Goal: Task Accomplishment & Management: Use online tool/utility

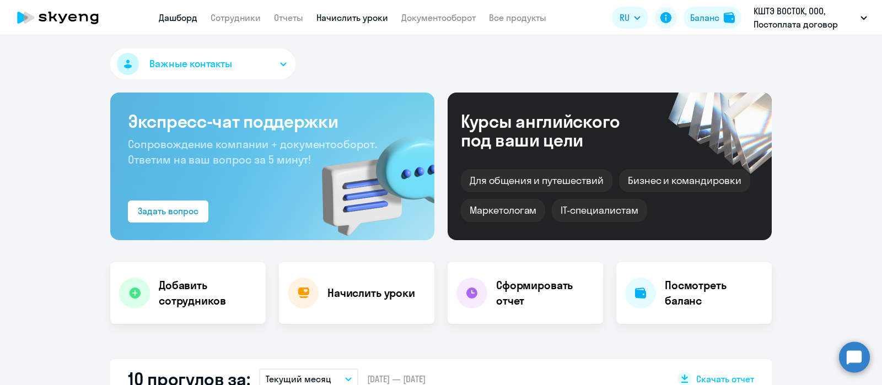
click at [347, 14] on link "Начислить уроки" at bounding box center [352, 17] width 72 height 11
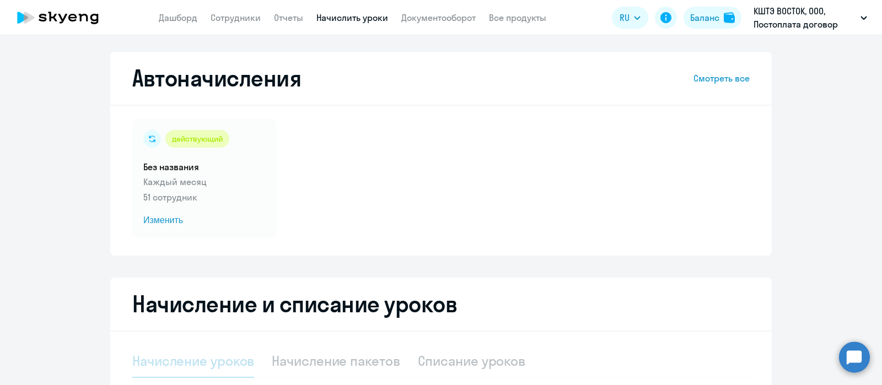
select select "10"
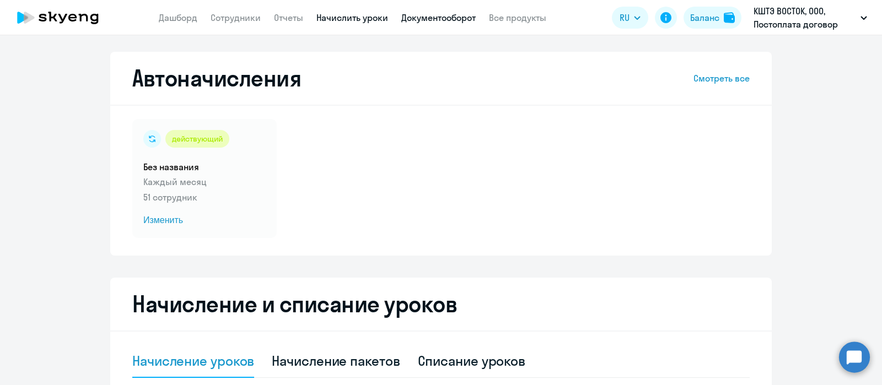
click at [466, 14] on link "Документооборот" at bounding box center [438, 17] width 74 height 11
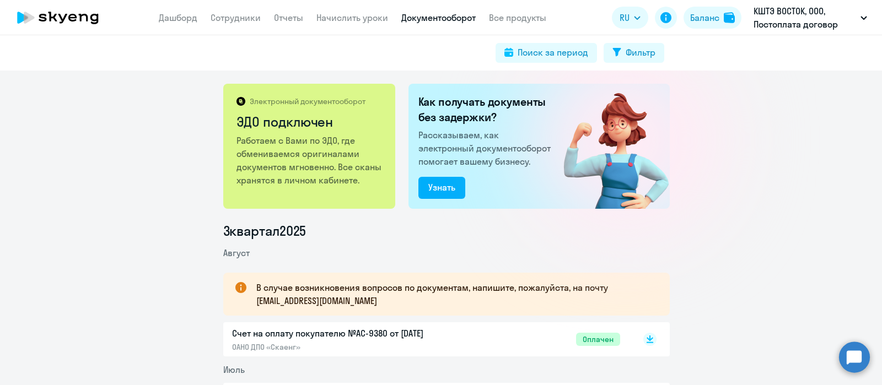
click at [360, 25] on app-header "Дашборд Сотрудники Отчеты Начислить уроки Документооборот Все продукты Дашборд …" at bounding box center [441, 17] width 882 height 35
click at [353, 17] on link "Начислить уроки" at bounding box center [352, 17] width 72 height 11
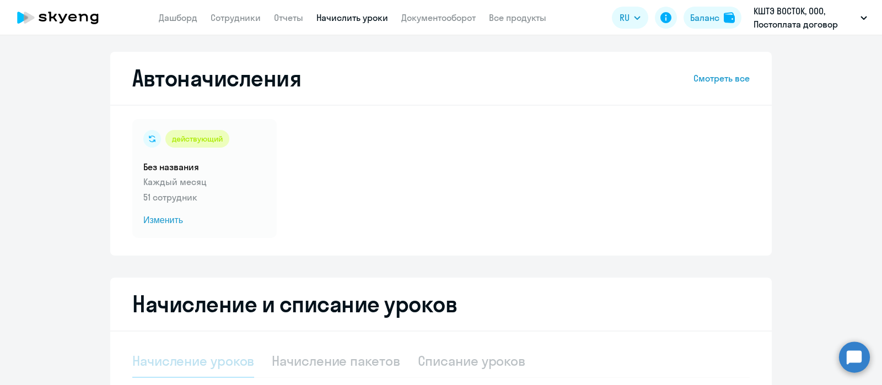
select select "10"
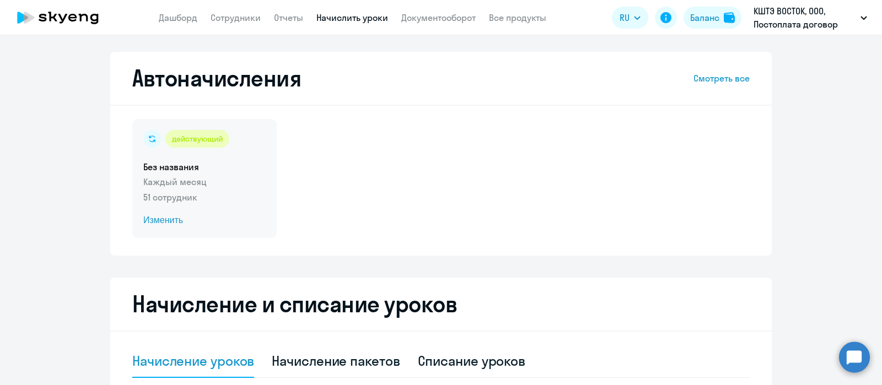
click at [190, 196] on p "51 сотрудник" at bounding box center [204, 197] width 122 height 13
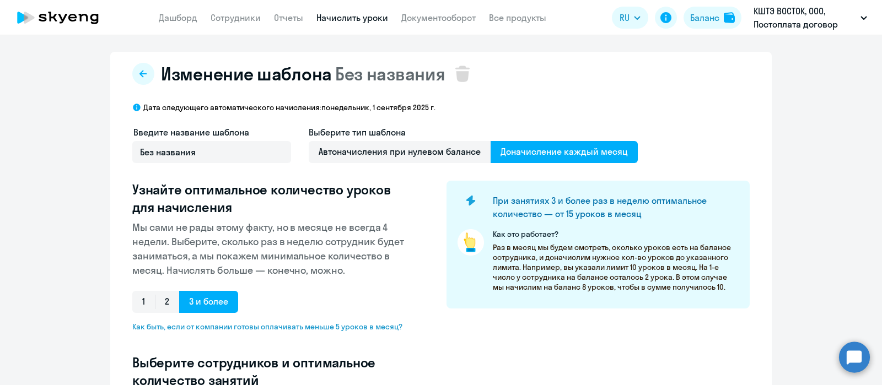
select select "10"
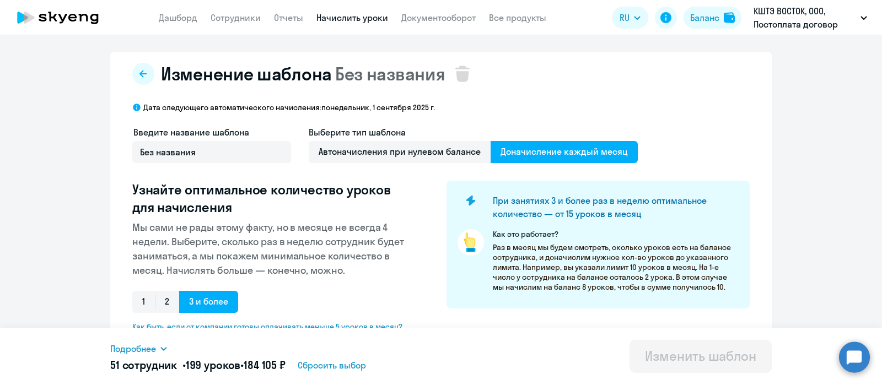
click at [368, 14] on link "Начислить уроки" at bounding box center [352, 17] width 72 height 11
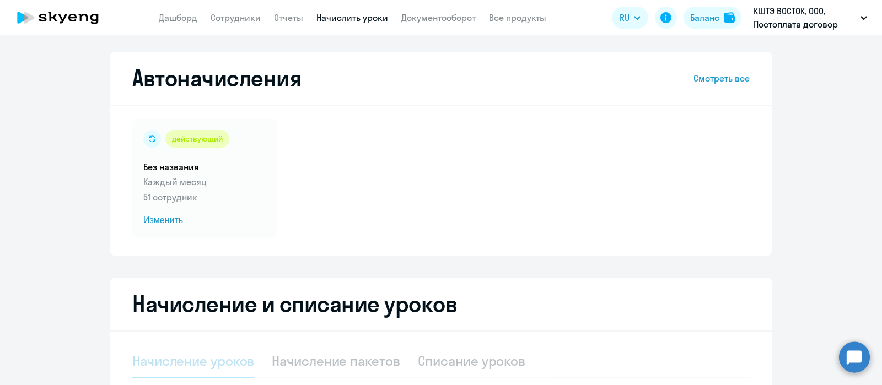
select select "10"
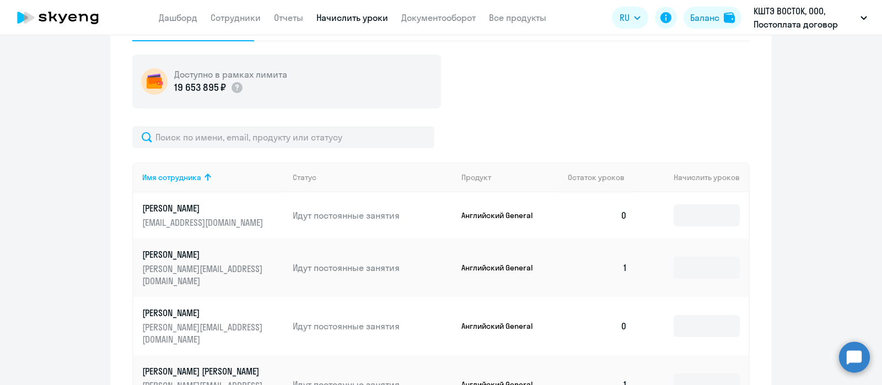
scroll to position [340, 0]
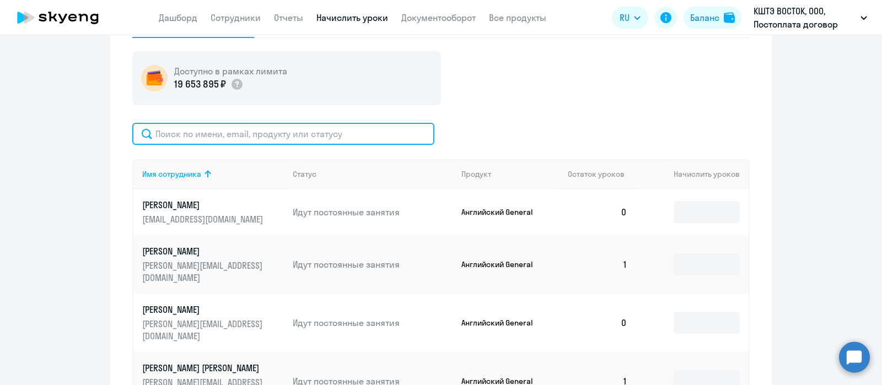
click at [314, 135] on input "text" at bounding box center [283, 134] width 302 height 22
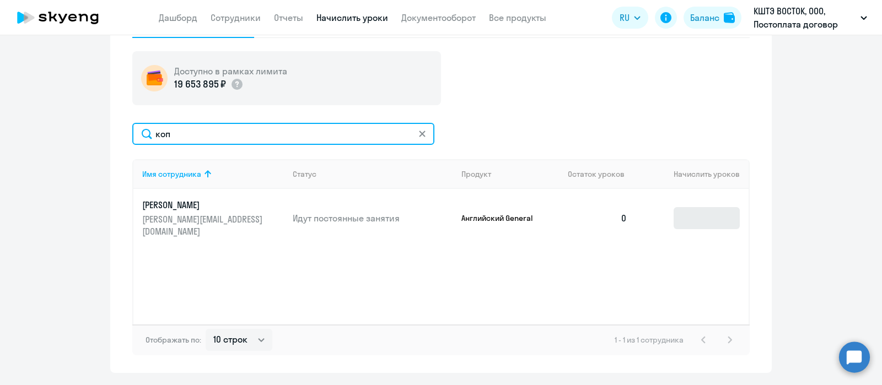
type input "коп"
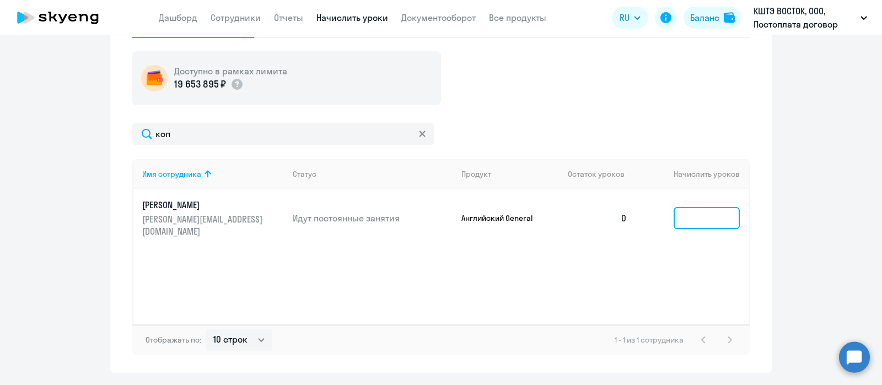
click at [685, 212] on input at bounding box center [706, 218] width 66 height 22
type input "1"
